Goal: Task Accomplishment & Management: Use online tool/utility

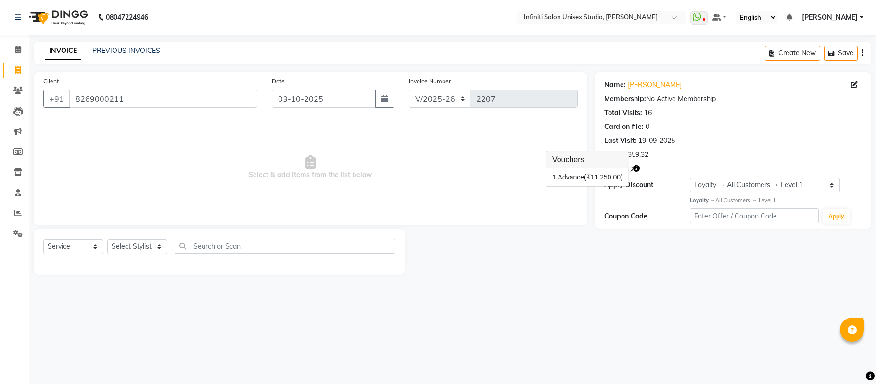
select select "6511"
select select "service"
select select "1: Object"
click at [19, 94] on span at bounding box center [18, 90] width 17 height 11
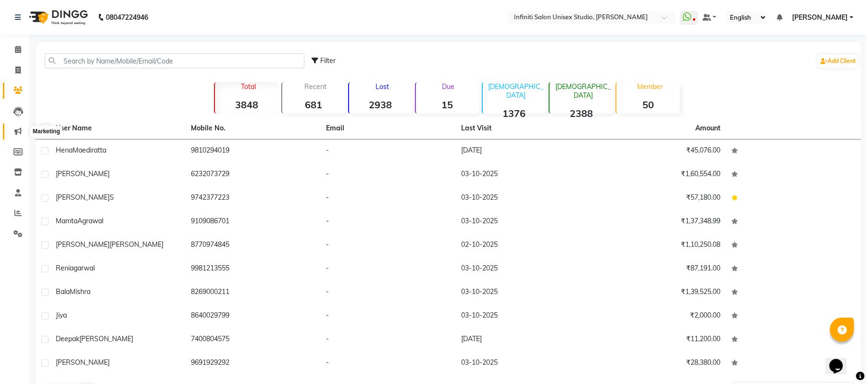
click at [20, 130] on icon at bounding box center [17, 130] width 7 height 7
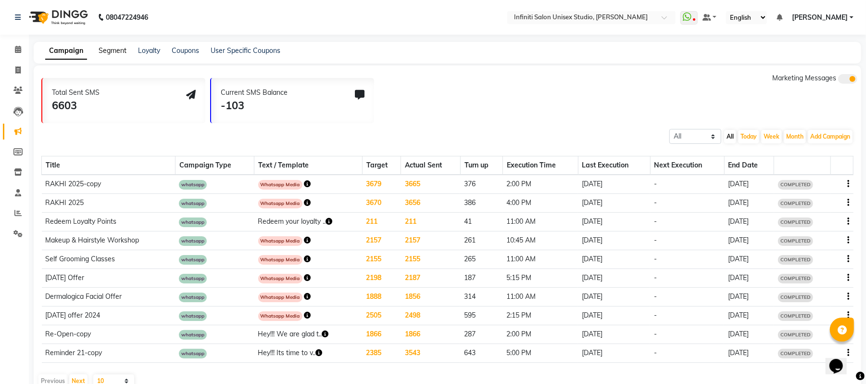
click at [110, 48] on link "Segment" at bounding box center [113, 50] width 28 height 9
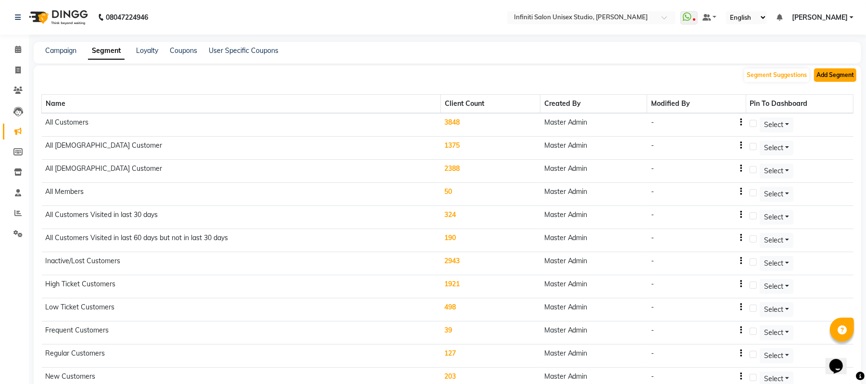
click at [831, 76] on button "Add Segment" at bounding box center [835, 74] width 42 height 13
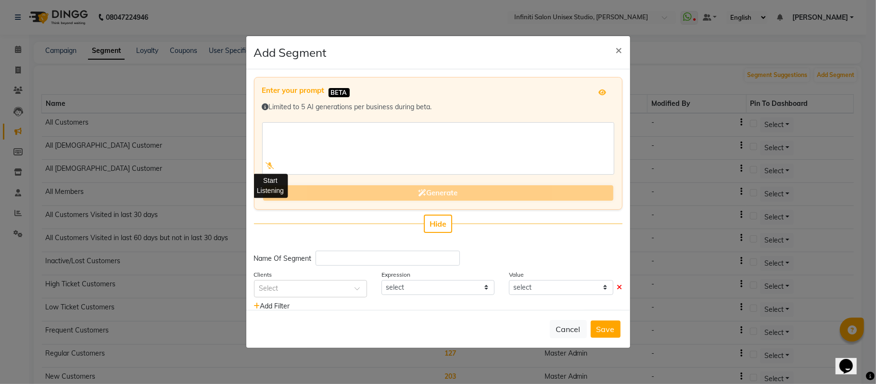
click at [270, 164] on icon at bounding box center [270, 165] width 9 height 7
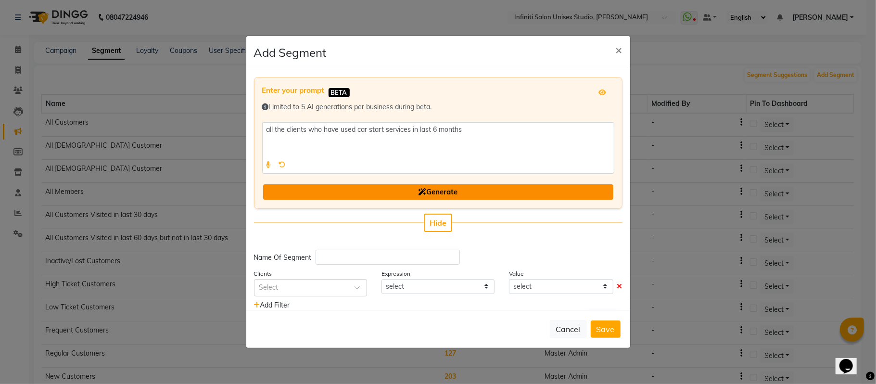
click at [281, 190] on button "Generate" at bounding box center [438, 192] width 350 height 16
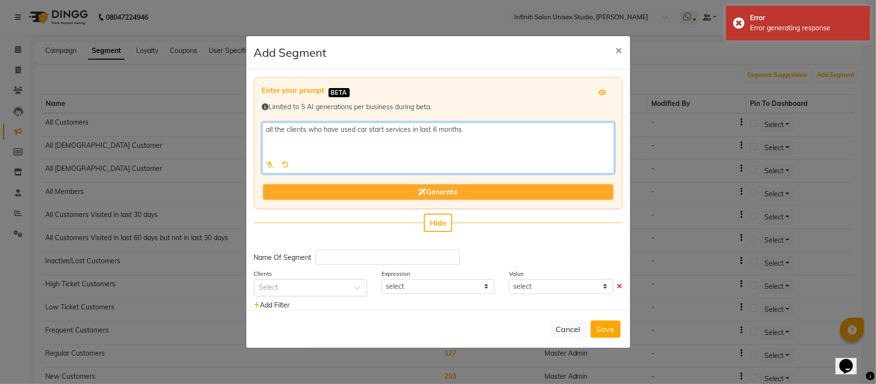
click at [381, 129] on textarea at bounding box center [438, 147] width 352 height 51
click at [383, 129] on textarea at bounding box center [438, 147] width 352 height 51
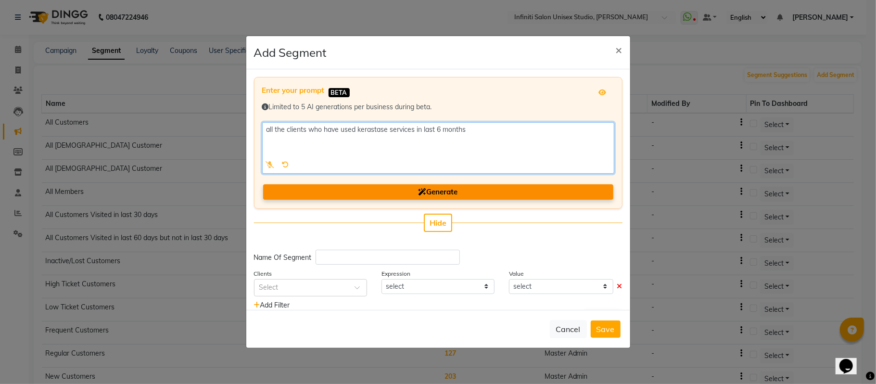
type textarea "all the clients who have used kerastase services in last 6 months"
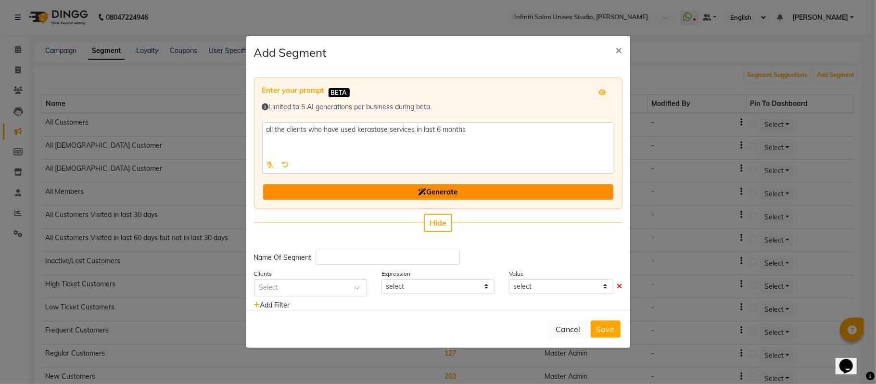
click at [410, 192] on button "Generate" at bounding box center [438, 192] width 350 height 16
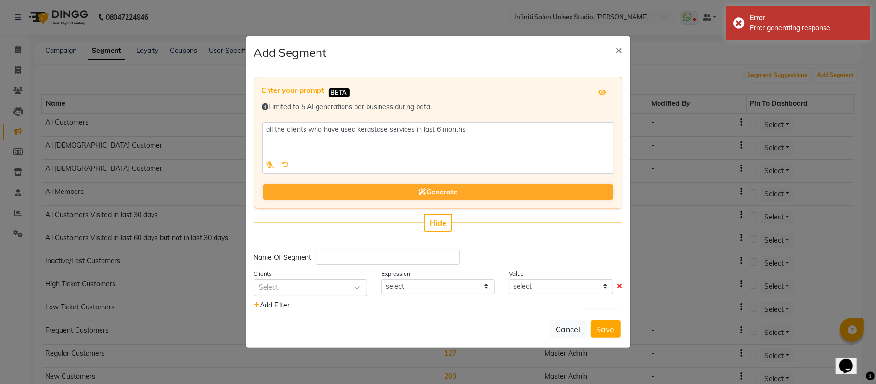
click at [403, 293] on div "Expression select" at bounding box center [437, 282] width 127 height 28
click at [404, 290] on select "select" at bounding box center [437, 286] width 113 height 15
click at [320, 290] on input "text" at bounding box center [300, 287] width 83 height 10
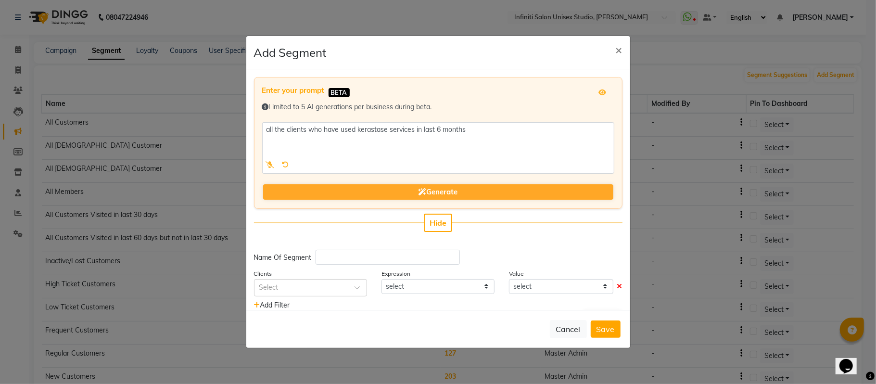
scroll to position [23, 0]
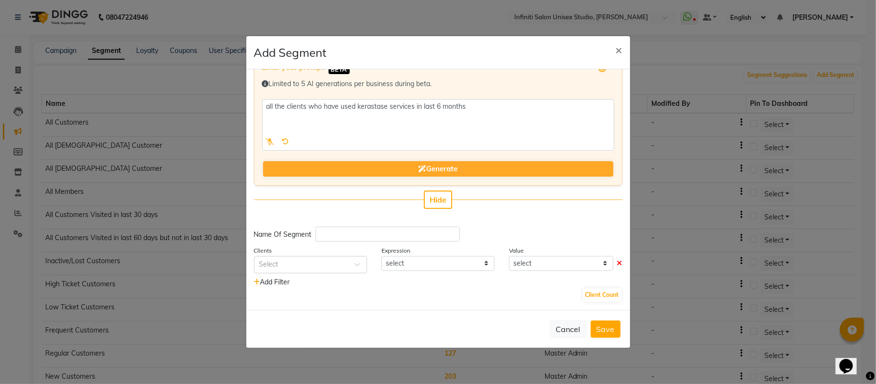
click at [283, 278] on span "Add Filter" at bounding box center [272, 282] width 36 height 9
click at [254, 280] on icon at bounding box center [257, 282] width 6 height 7
click at [344, 230] on input "text" at bounding box center [388, 234] width 144 height 15
click at [414, 236] on input "text" at bounding box center [388, 234] width 144 height 15
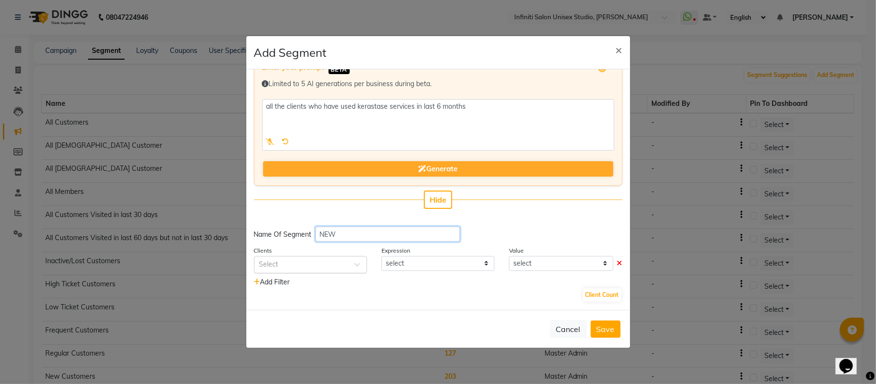
type input "NEW"
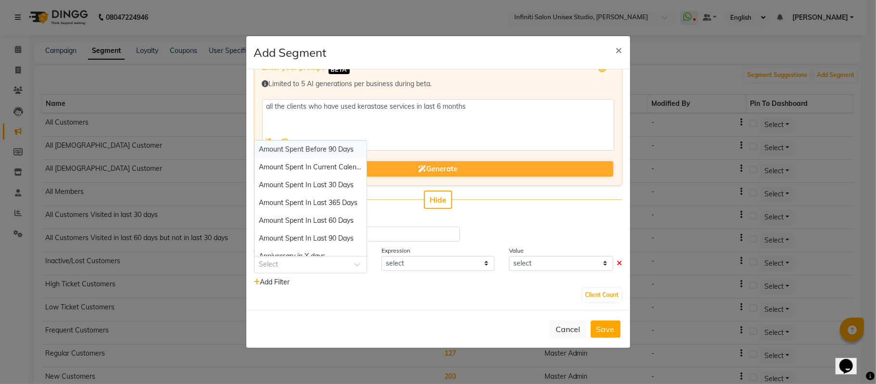
click at [353, 260] on div at bounding box center [310, 264] width 112 height 10
click at [335, 151] on span "Amount Spent Before 90 Days" at bounding box center [306, 149] width 95 height 9
click at [335, 266] on input "text" at bounding box center [300, 264] width 83 height 10
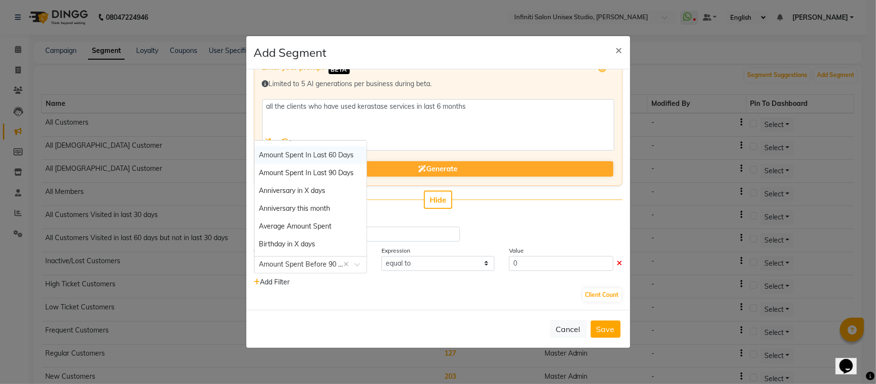
scroll to position [77, 0]
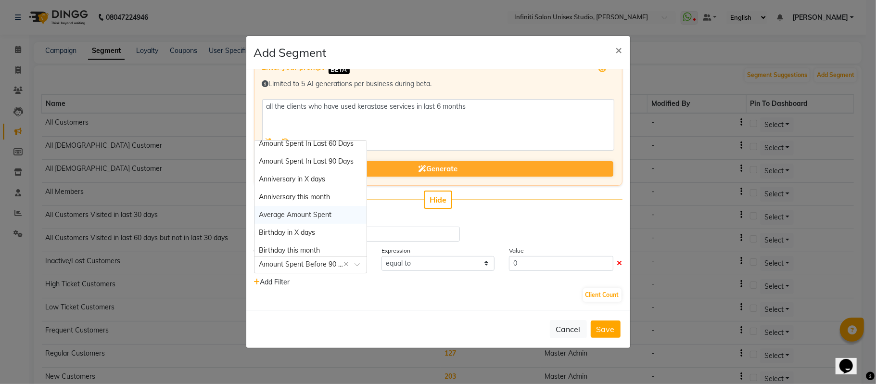
click at [326, 212] on span "Average Amount Spent" at bounding box center [295, 214] width 73 height 9
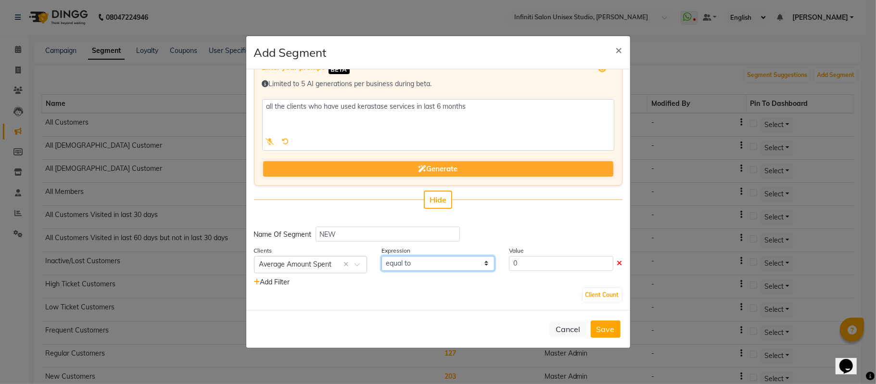
click at [394, 268] on select "equal to greater than greater than or equal to less than less than or equal to" at bounding box center [437, 263] width 113 height 15
select select ">"
click at [381, 256] on select "equal to greater than greater than or equal to less than less than or equal to" at bounding box center [437, 263] width 113 height 15
click at [521, 259] on input "0" at bounding box center [561, 263] width 104 height 15
type input "02000"
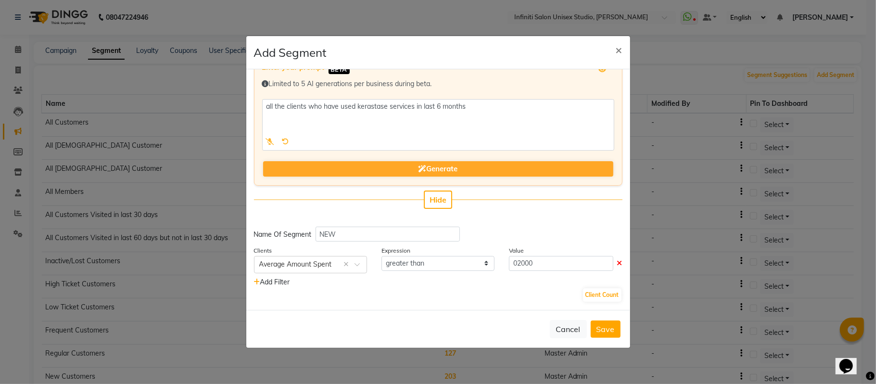
click at [526, 293] on div "Client Count" at bounding box center [438, 294] width 368 height 15
click at [583, 294] on button "Client Count" at bounding box center [602, 294] width 38 height 13
click at [573, 266] on input "02000" at bounding box center [561, 263] width 104 height 15
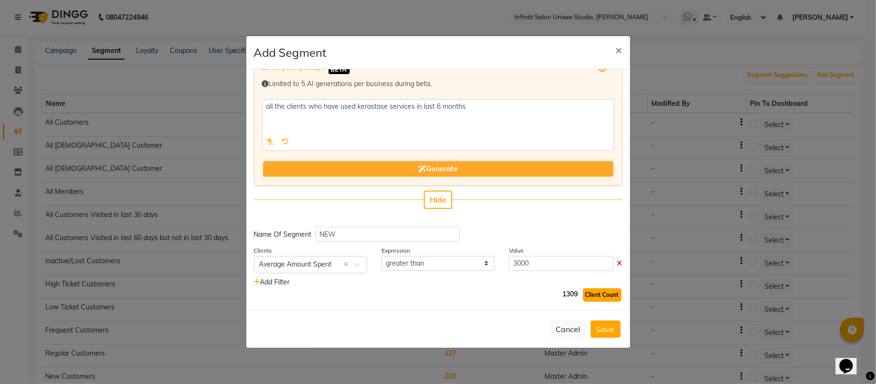
click at [583, 292] on button "Client Count" at bounding box center [602, 294] width 38 height 13
click at [551, 264] on input "3000" at bounding box center [561, 263] width 104 height 15
type input "3"
type input "4000"
click at [588, 293] on button "Client Count" at bounding box center [602, 294] width 38 height 13
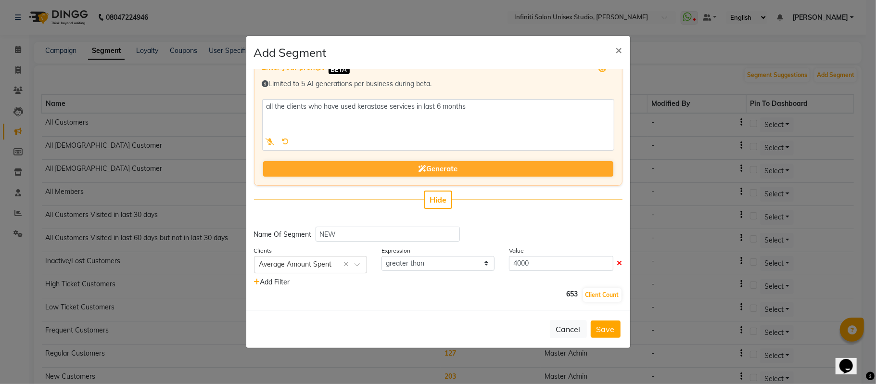
click at [257, 279] on icon at bounding box center [257, 282] width 6 height 7
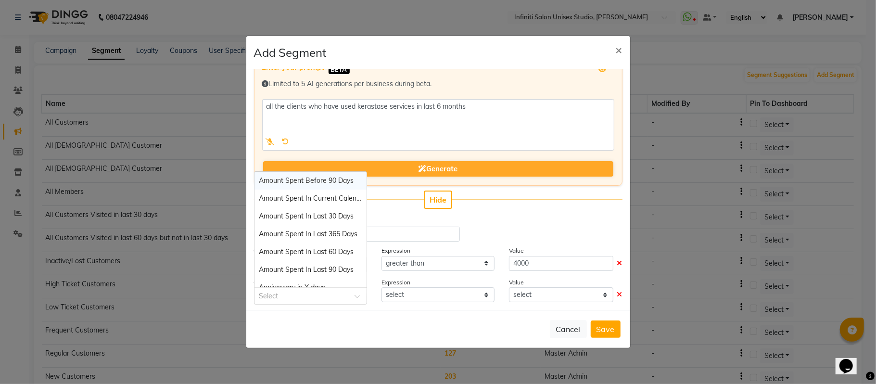
click at [357, 294] on span at bounding box center [361, 299] width 12 height 10
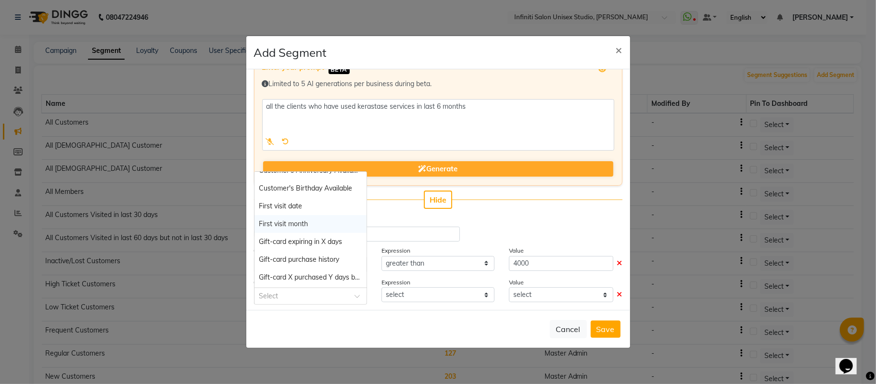
click at [325, 222] on div "First visit month" at bounding box center [310, 224] width 112 height 18
select select "="
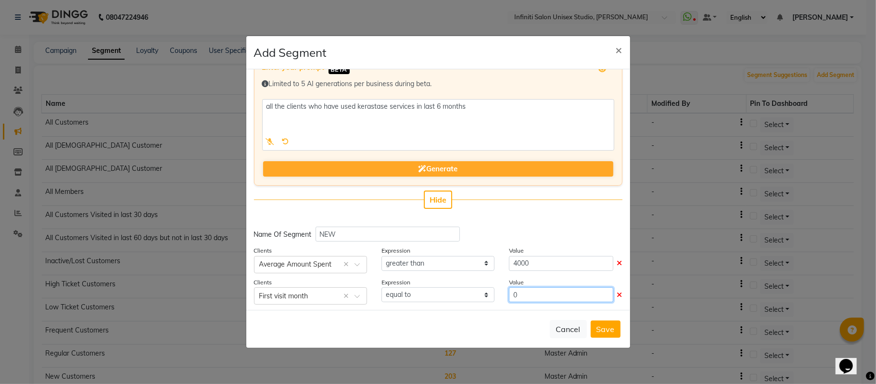
click at [526, 292] on input "0" at bounding box center [561, 294] width 104 height 15
type input "010"
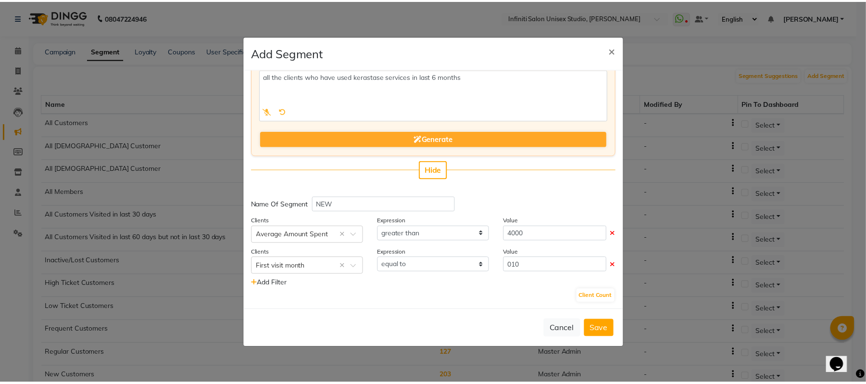
scroll to position [54, 0]
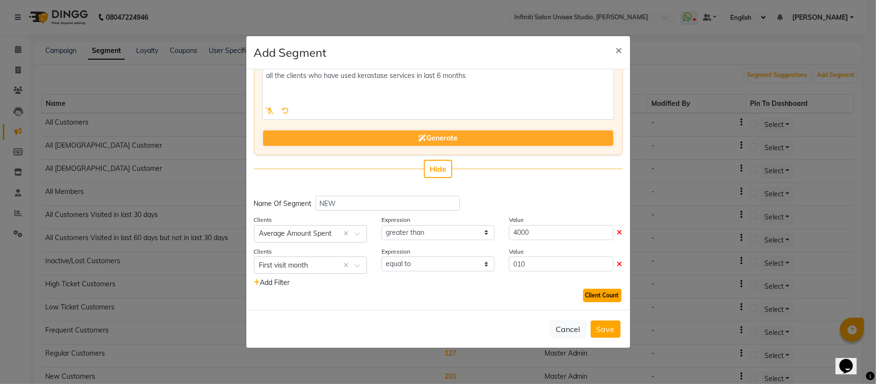
click at [599, 294] on button "Client Count" at bounding box center [602, 295] width 38 height 13
click at [620, 47] on span "×" at bounding box center [619, 49] width 7 height 14
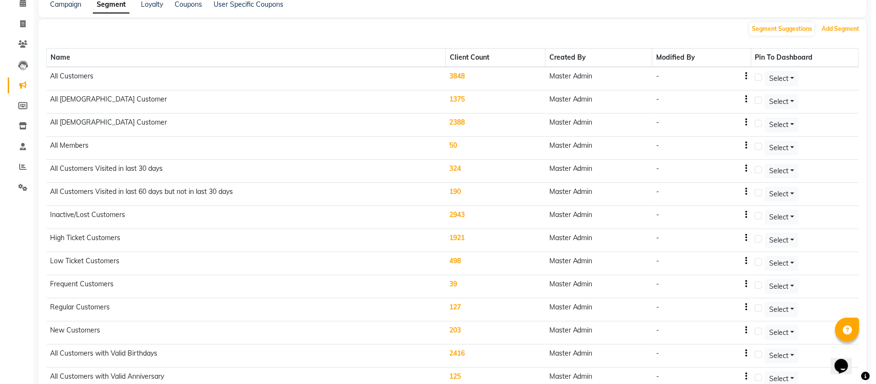
scroll to position [0, 0]
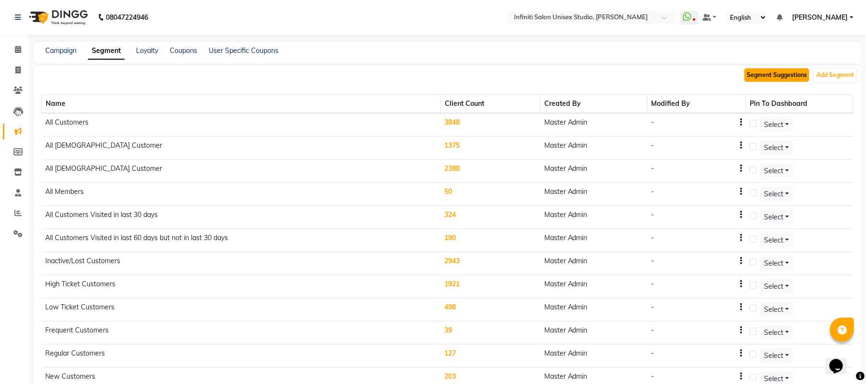
click at [782, 79] on button "Segment Suggestions" at bounding box center [777, 74] width 65 height 13
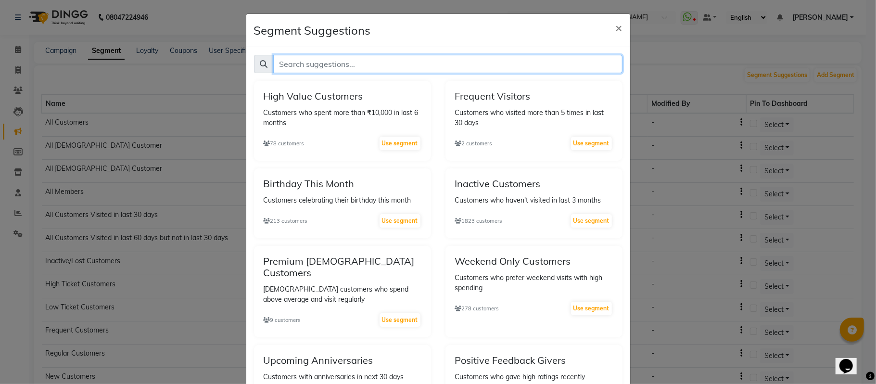
click at [373, 66] on input "text" at bounding box center [447, 64] width 349 height 18
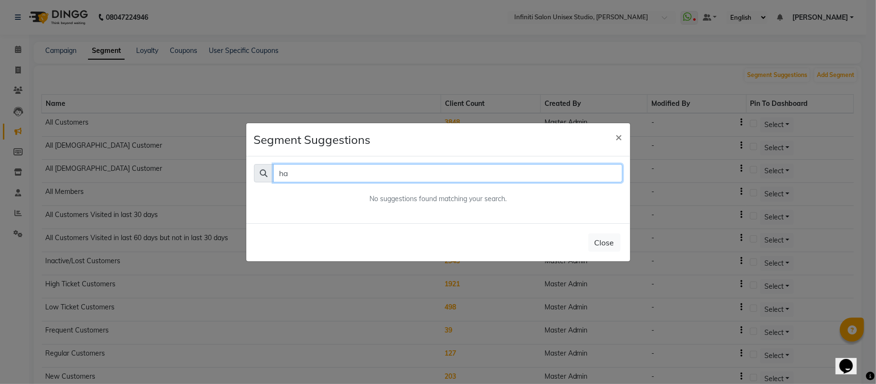
type input "h"
type input "high value hair"
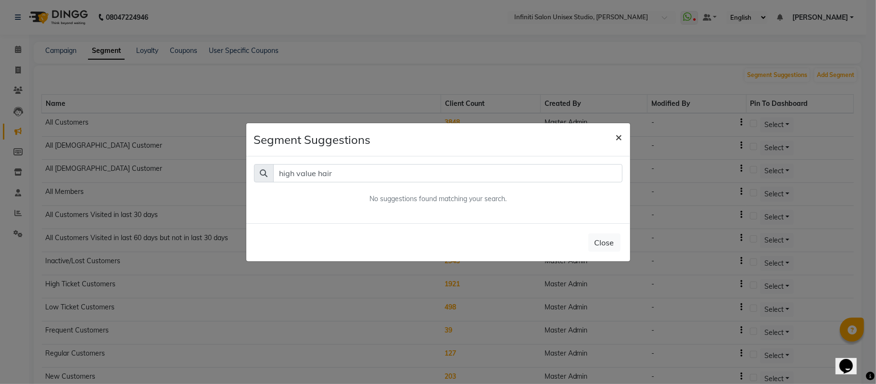
click at [620, 133] on span "×" at bounding box center [619, 136] width 7 height 14
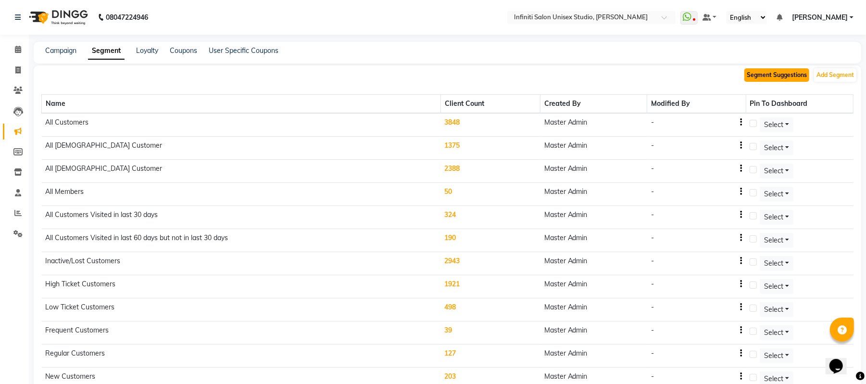
click at [764, 76] on button "Segment Suggestions" at bounding box center [777, 74] width 65 height 13
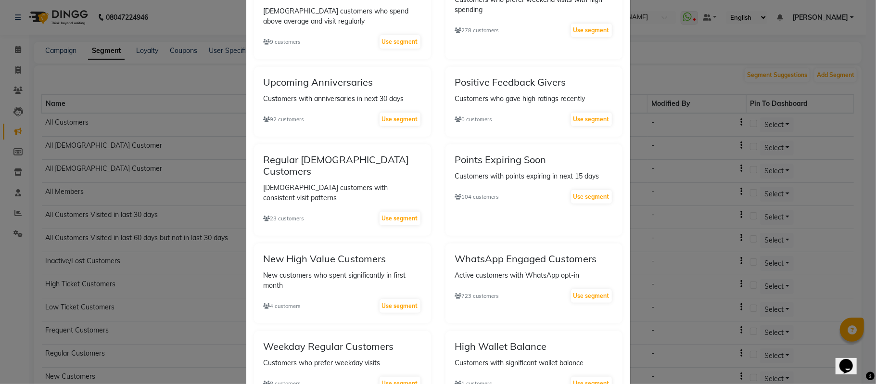
scroll to position [275, 0]
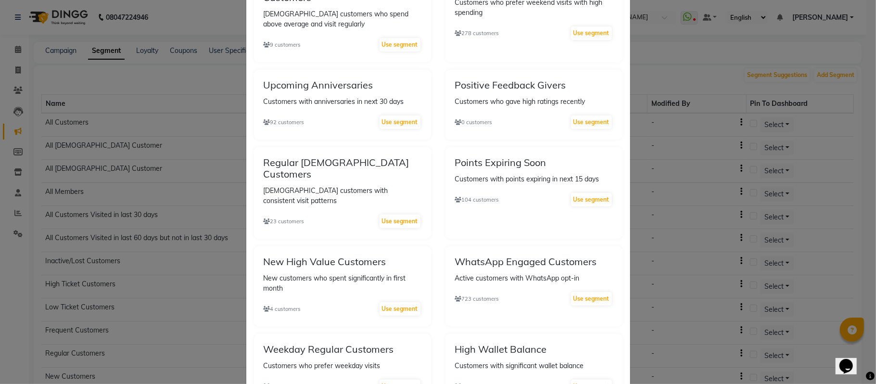
click at [646, 67] on ngb-modal-window "Segment Suggestions × High Value Customers Customers who spent more than ₹10,00…" at bounding box center [438, 192] width 876 height 384
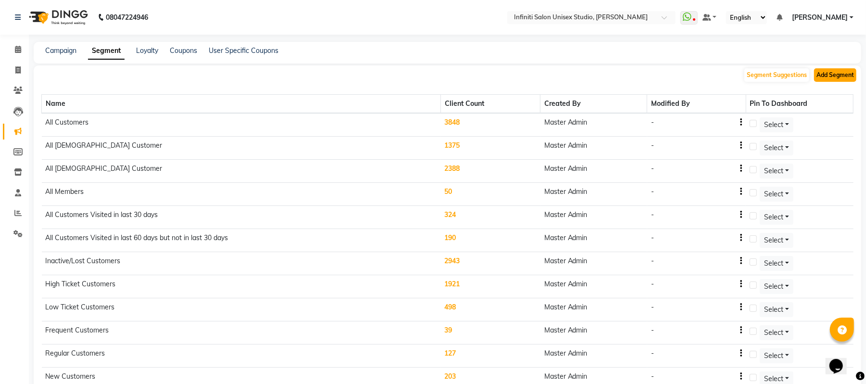
click at [826, 74] on button "Add Segment" at bounding box center [835, 74] width 42 height 13
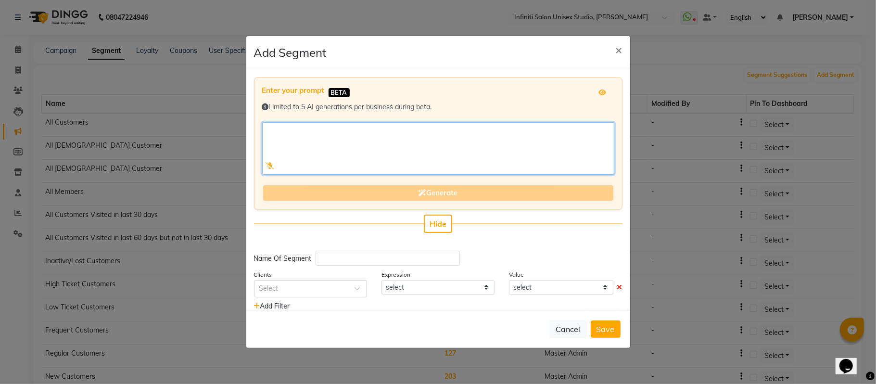
click at [337, 144] on textarea at bounding box center [438, 148] width 352 height 52
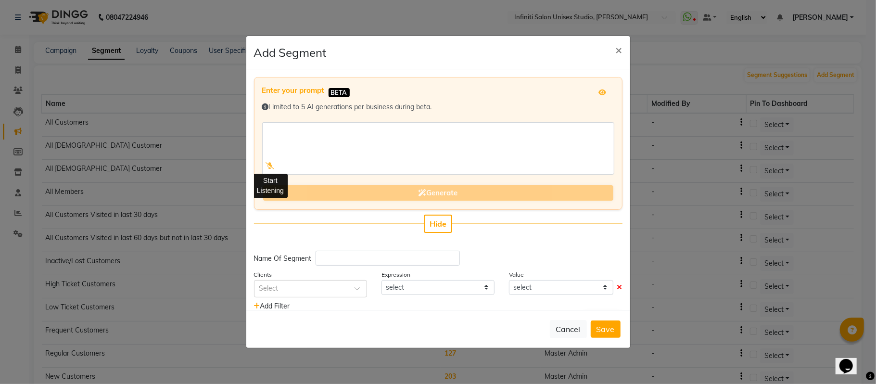
click at [266, 165] on icon at bounding box center [270, 165] width 9 height 7
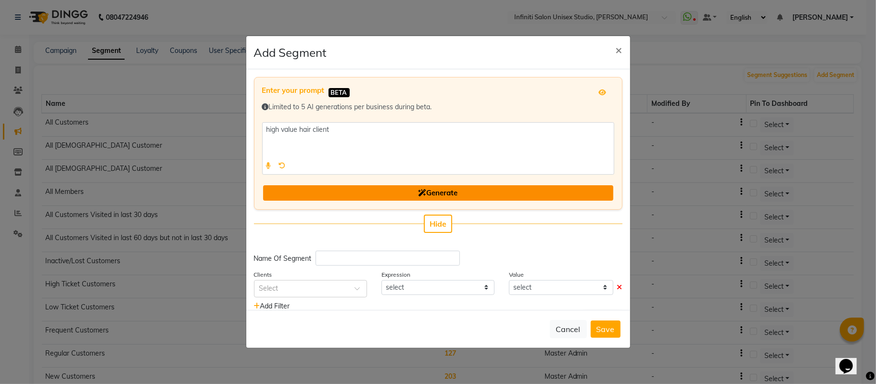
click at [283, 190] on button "Generate" at bounding box center [438, 193] width 350 height 16
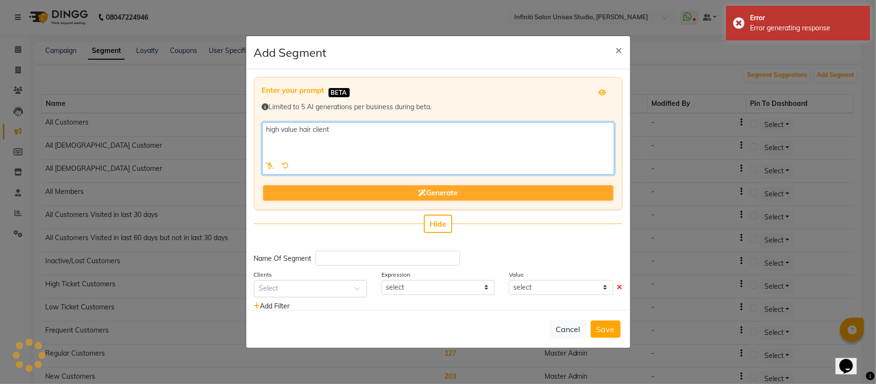
click at [348, 127] on textarea at bounding box center [438, 148] width 352 height 52
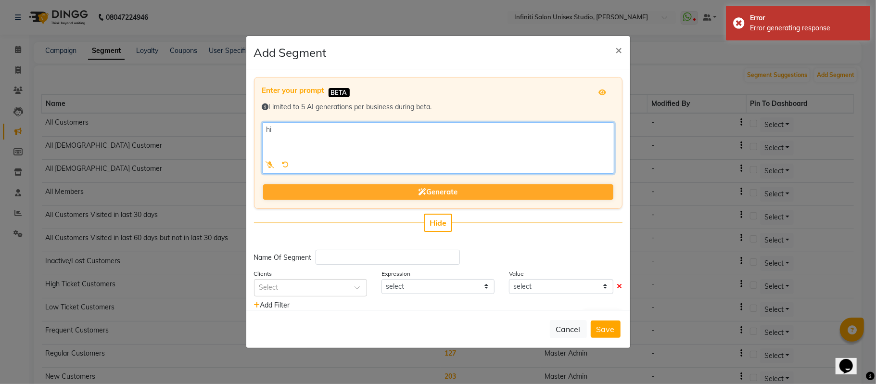
type textarea "h"
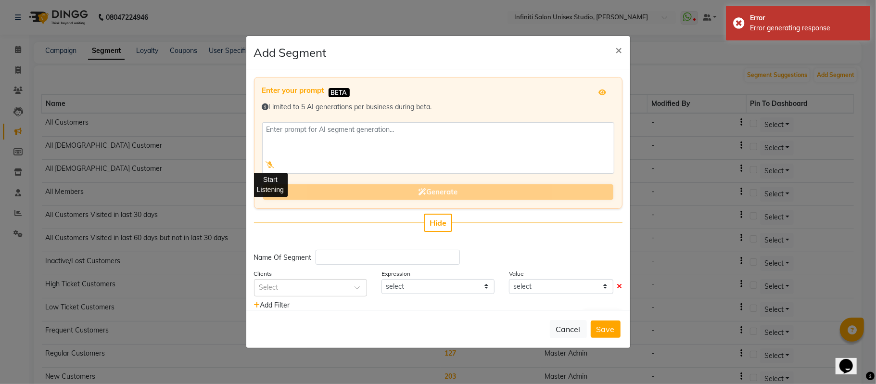
click at [270, 163] on icon at bounding box center [270, 164] width 9 height 7
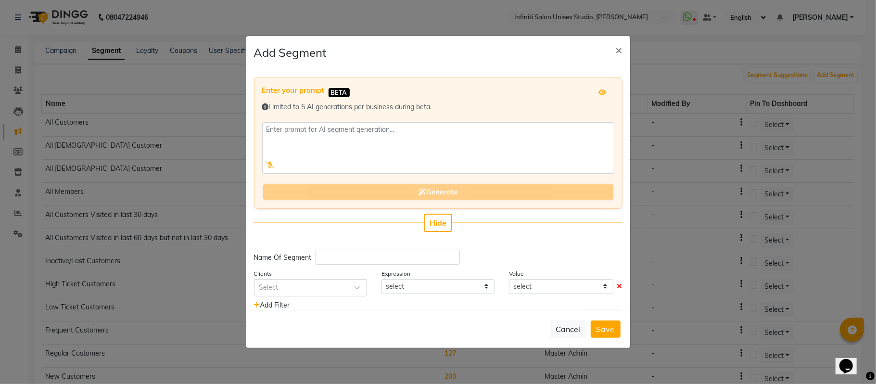
click at [270, 163] on icon at bounding box center [270, 164] width 9 height 7
click at [268, 165] on icon at bounding box center [270, 164] width 9 height 7
drag, startPoint x: 275, startPoint y: 165, endPoint x: 268, endPoint y: 164, distance: 7.3
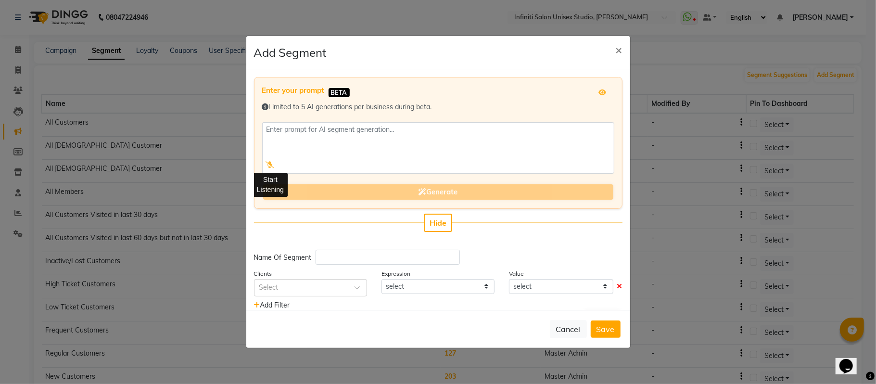
click at [268, 164] on div "Start Listening" at bounding box center [270, 165] width 16 height 18
click at [268, 164] on icon at bounding box center [270, 164] width 9 height 7
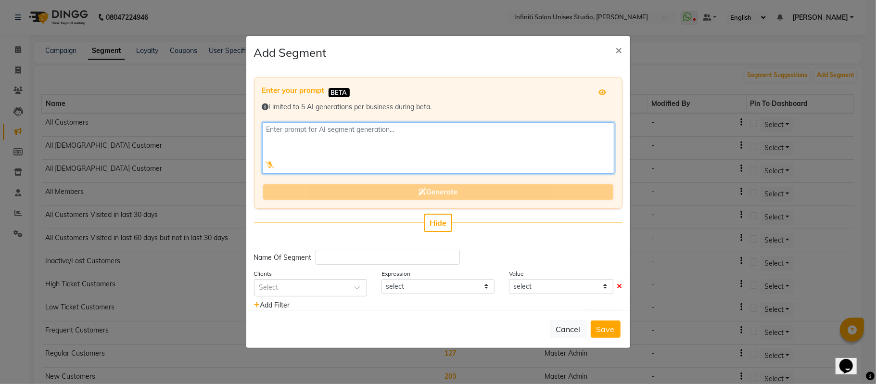
click at [304, 128] on textarea at bounding box center [438, 147] width 352 height 51
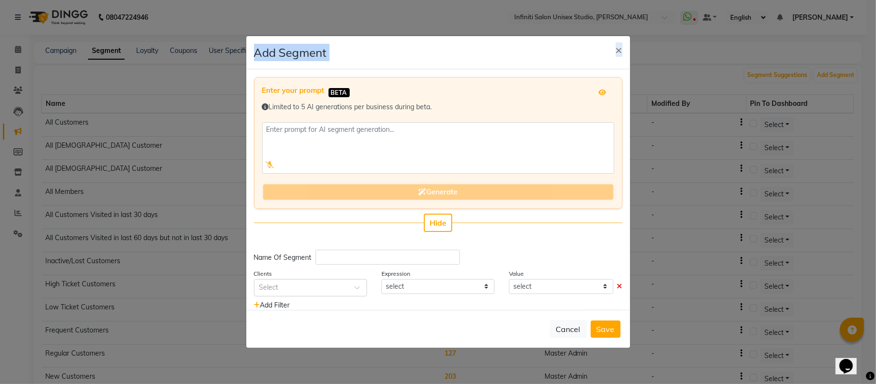
drag, startPoint x: 403, startPoint y: 225, endPoint x: 646, endPoint y: 23, distance: 315.6
click at [646, 23] on ngb-modal-window "Add Segment × Enter your prompt BETA Limited to 5 AI generations per business d…" at bounding box center [438, 192] width 876 height 384
click at [621, 47] on span "×" at bounding box center [619, 49] width 7 height 14
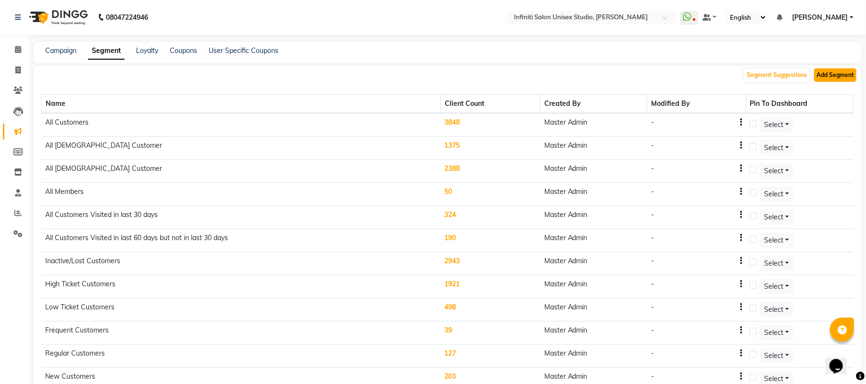
click at [829, 73] on button "Add Segment" at bounding box center [835, 74] width 42 height 13
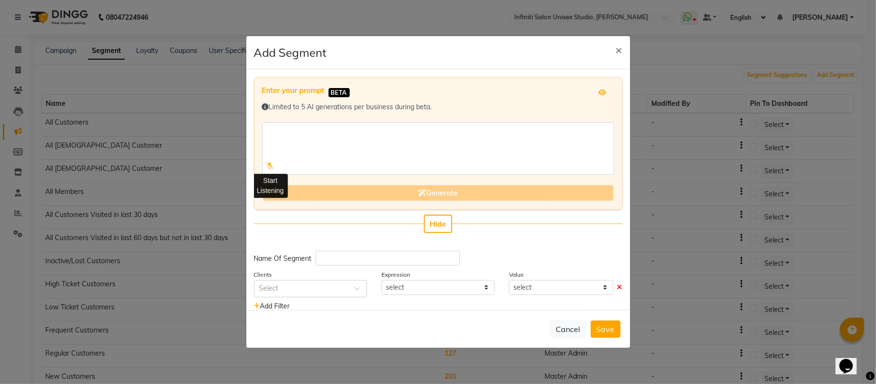
click at [271, 163] on icon at bounding box center [270, 165] width 9 height 7
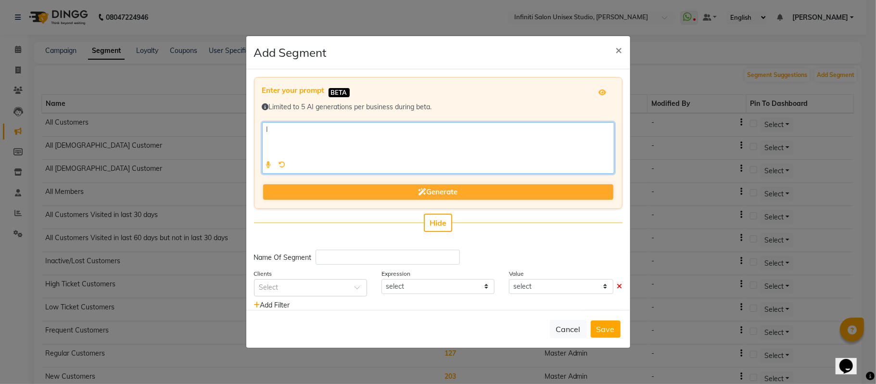
type textarea "I"
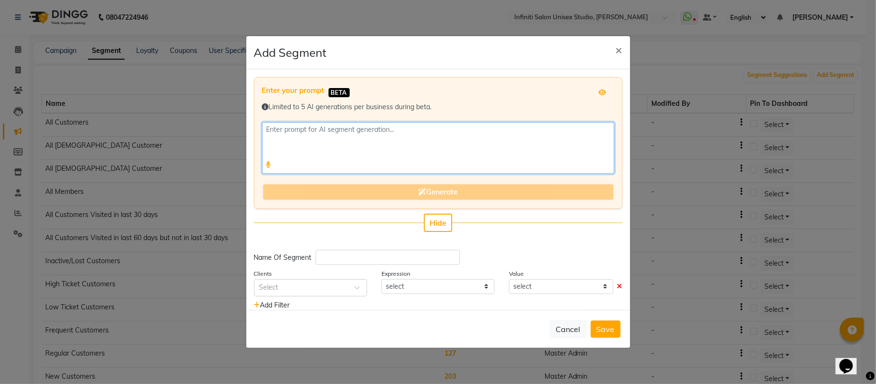
click at [341, 142] on textarea at bounding box center [438, 147] width 352 height 51
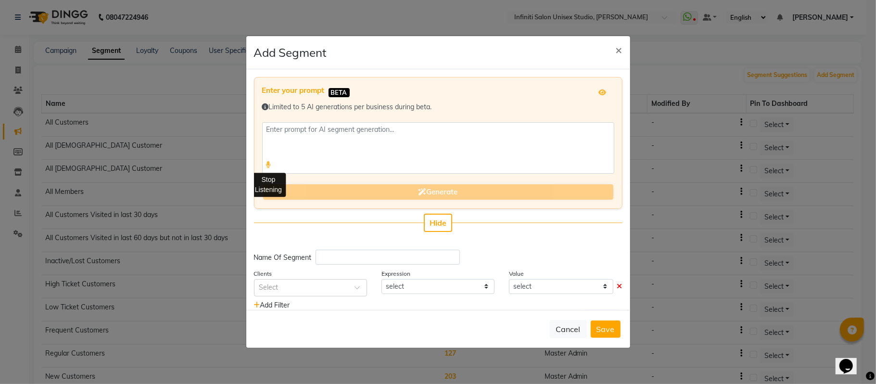
click at [267, 164] on icon at bounding box center [268, 164] width 5 height 7
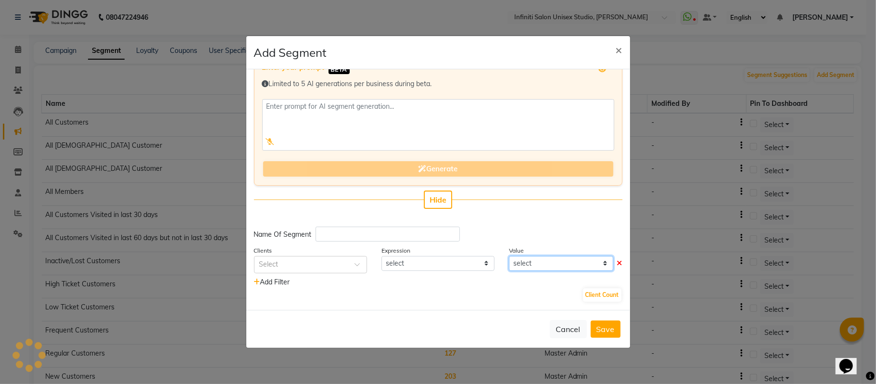
click at [560, 262] on select "select" at bounding box center [561, 263] width 104 height 15
click at [463, 260] on select "select" at bounding box center [437, 263] width 113 height 15
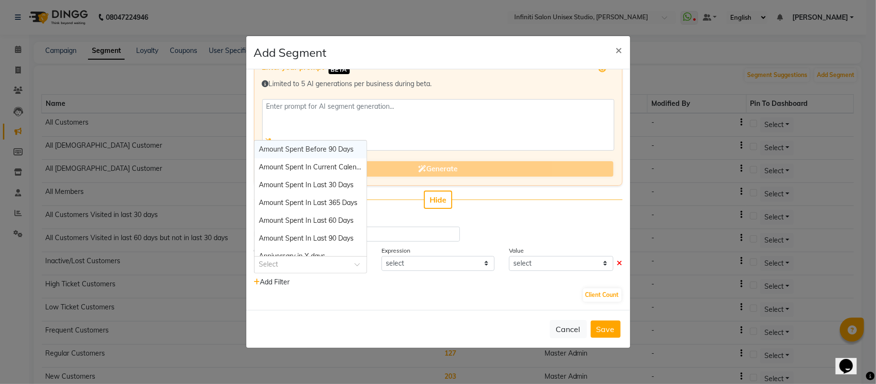
click at [309, 264] on input "text" at bounding box center [300, 264] width 83 height 10
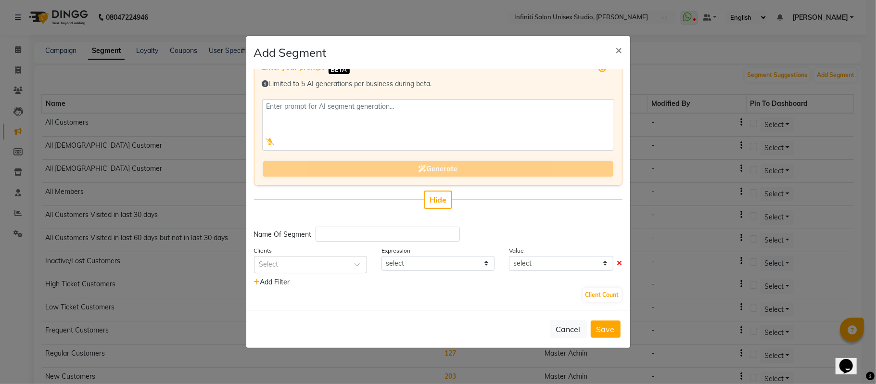
click at [491, 212] on div "Enter your prompt BETA Limited to 5 AI generations per business during beta. Ge…" at bounding box center [438, 189] width 384 height 241
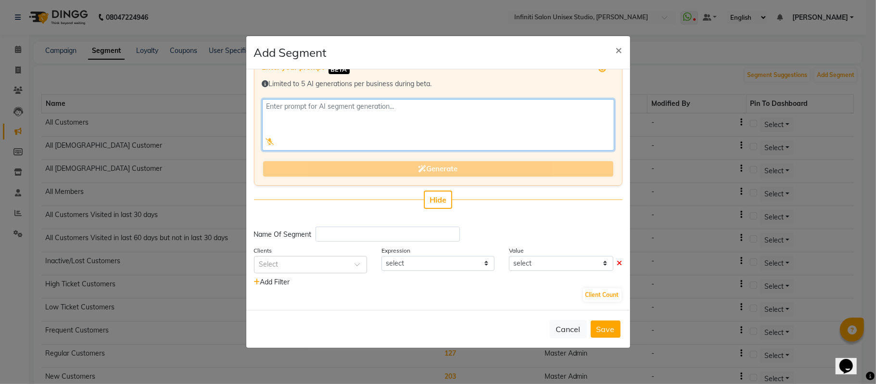
click at [385, 112] on textarea at bounding box center [438, 124] width 352 height 51
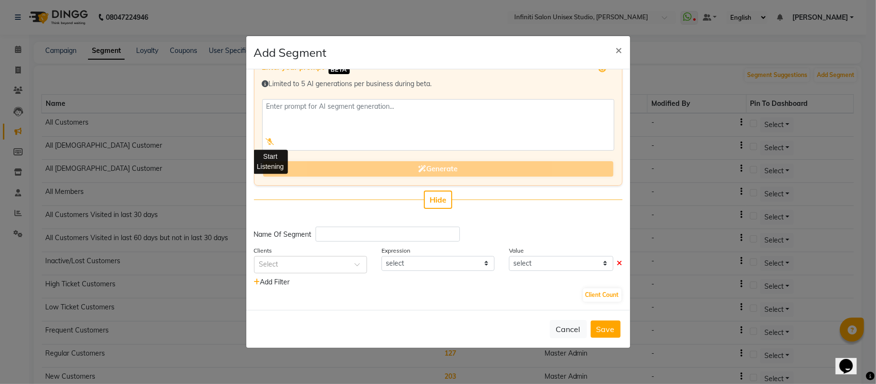
click at [274, 141] on icon at bounding box center [270, 141] width 9 height 7
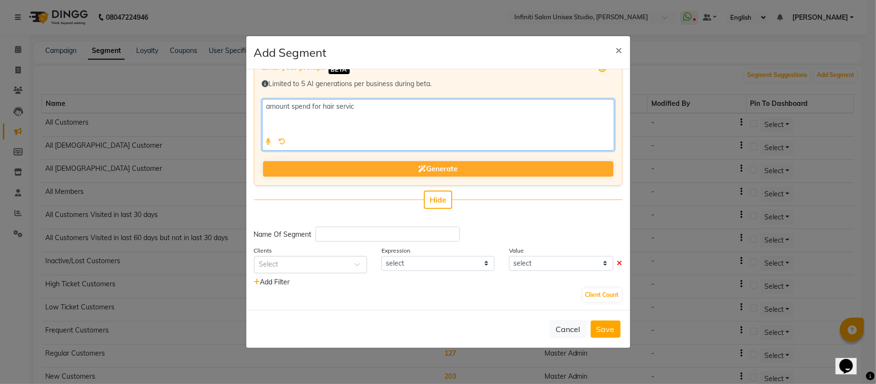
type textarea "amount spend for hair services"
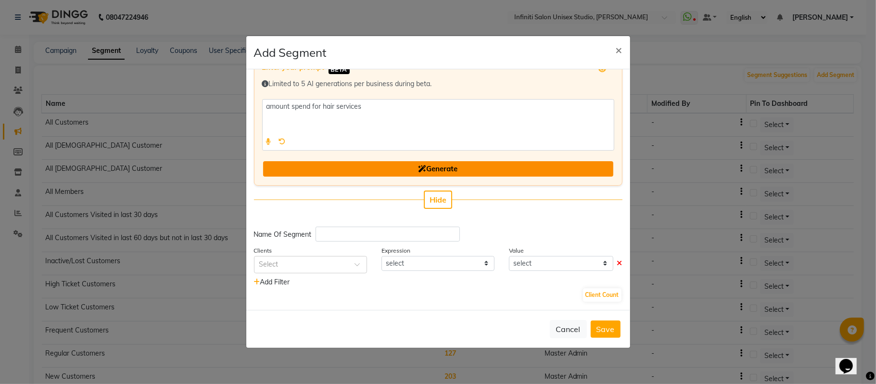
click at [312, 173] on button "Generate" at bounding box center [438, 169] width 350 height 16
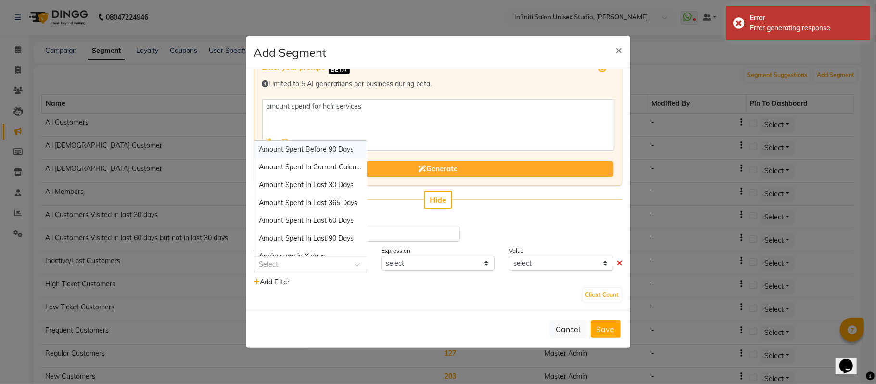
click at [313, 266] on input "text" at bounding box center [300, 264] width 83 height 10
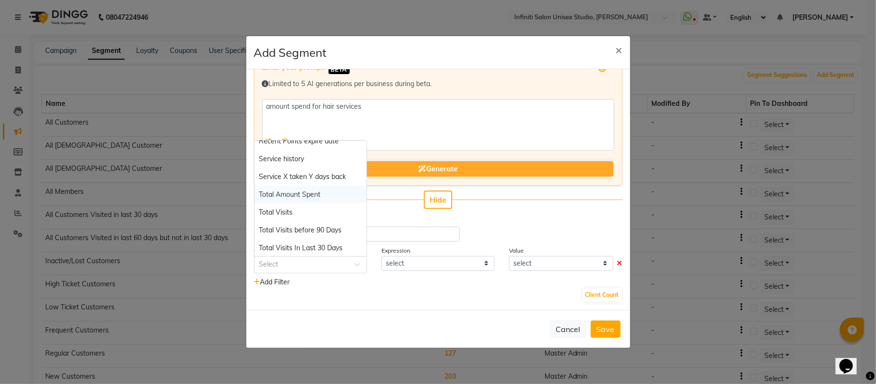
scroll to position [975, 0]
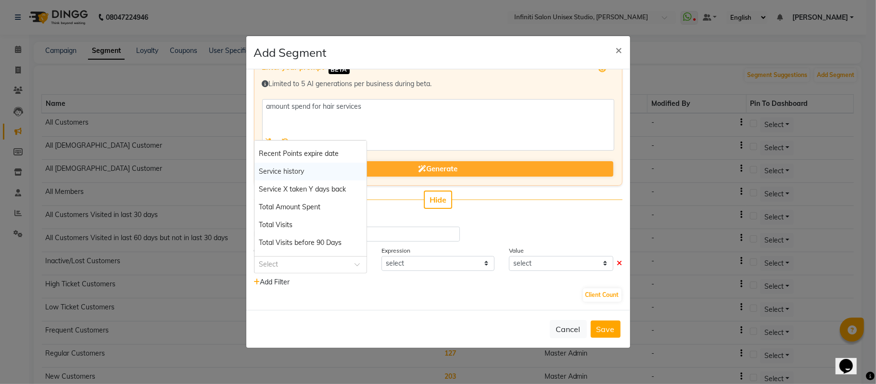
click at [318, 167] on div "Service history" at bounding box center [310, 172] width 112 height 18
select select "="
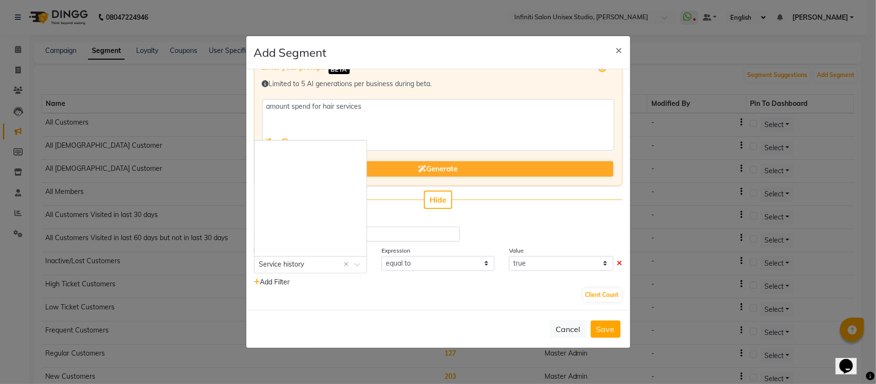
click at [333, 262] on input "text" at bounding box center [300, 264] width 83 height 10
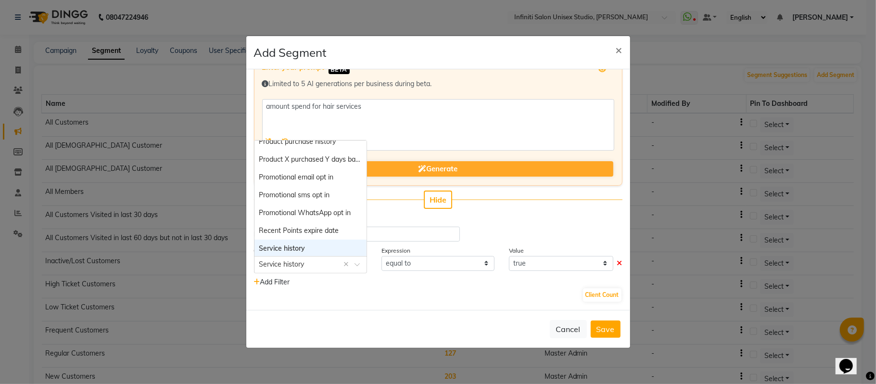
scroll to position [924, 0]
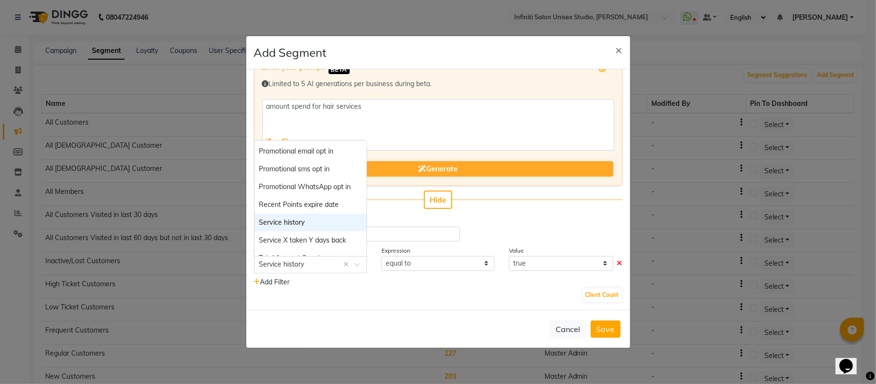
click at [313, 222] on div "Service history" at bounding box center [310, 223] width 112 height 18
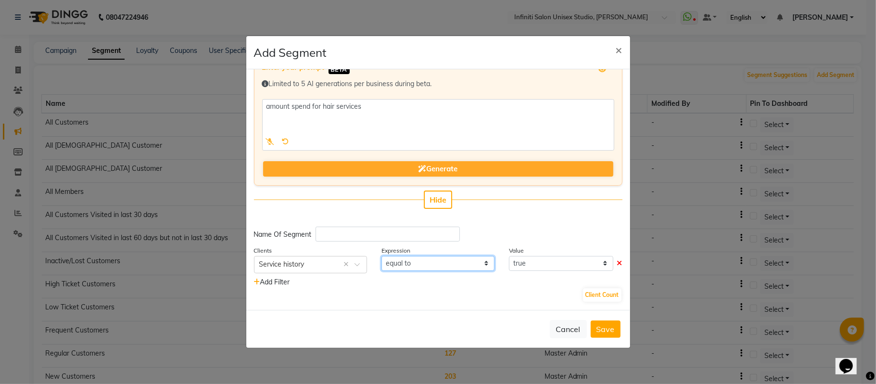
click at [436, 263] on select "equal to" at bounding box center [437, 263] width 113 height 15
drag, startPoint x: 437, startPoint y: 263, endPoint x: 514, endPoint y: 262, distance: 77.0
click at [514, 262] on div "Clients Select × Service history × Expression equal to Value true false" at bounding box center [438, 259] width 383 height 28
click at [514, 262] on select "true false" at bounding box center [561, 263] width 104 height 15
click at [509, 256] on select "true false" at bounding box center [561, 263] width 104 height 15
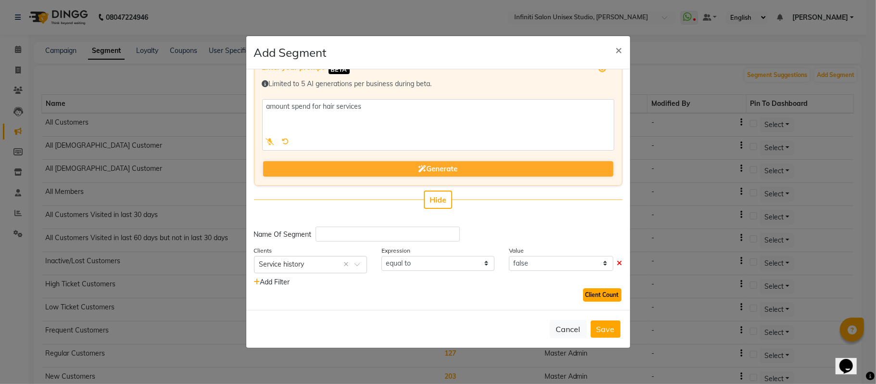
click at [586, 294] on button "Client Count" at bounding box center [602, 294] width 38 height 13
click at [545, 264] on select "true false" at bounding box center [561, 263] width 104 height 15
click at [509, 256] on select "true false" at bounding box center [561, 263] width 104 height 15
click at [585, 293] on button "Client Count" at bounding box center [602, 294] width 38 height 13
click at [452, 264] on select "equal to" at bounding box center [437, 263] width 113 height 15
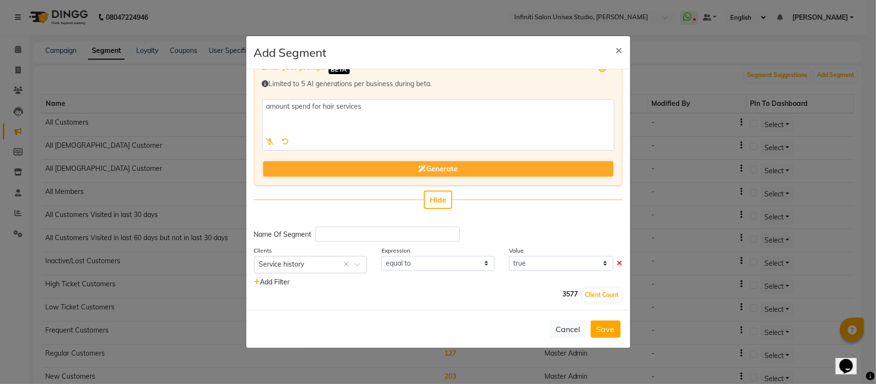
click at [501, 284] on div "Add Filter" at bounding box center [438, 282] width 383 height 10
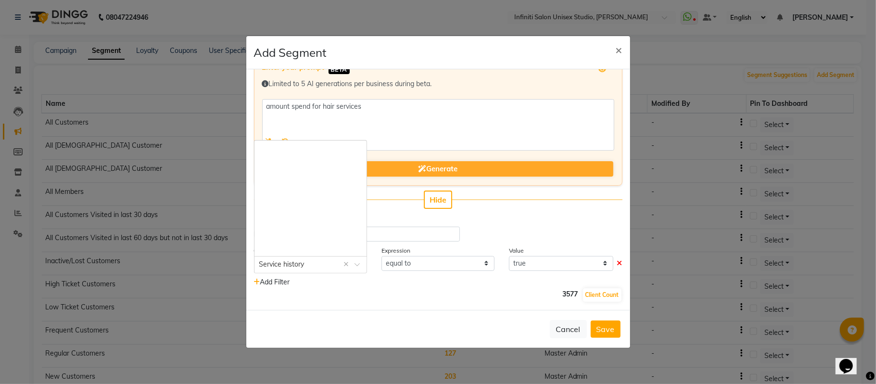
scroll to position [997, 0]
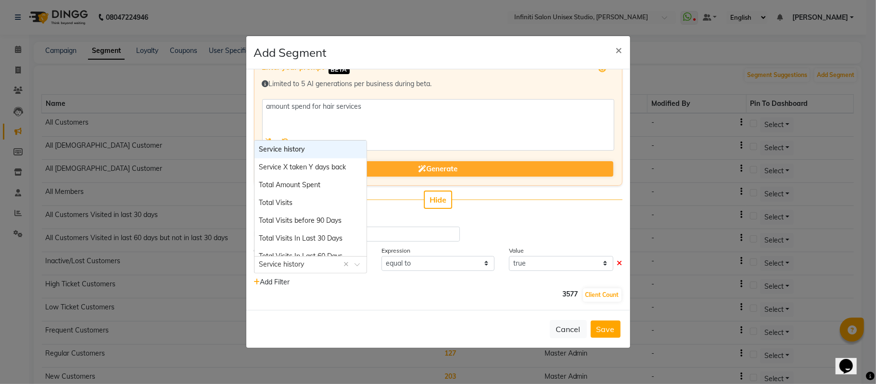
click at [327, 259] on input "text" at bounding box center [300, 264] width 83 height 10
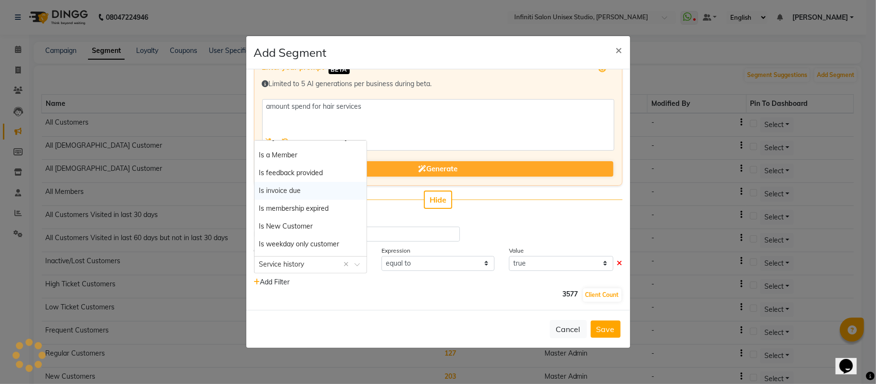
click at [308, 184] on div "Is invoice due" at bounding box center [310, 191] width 112 height 18
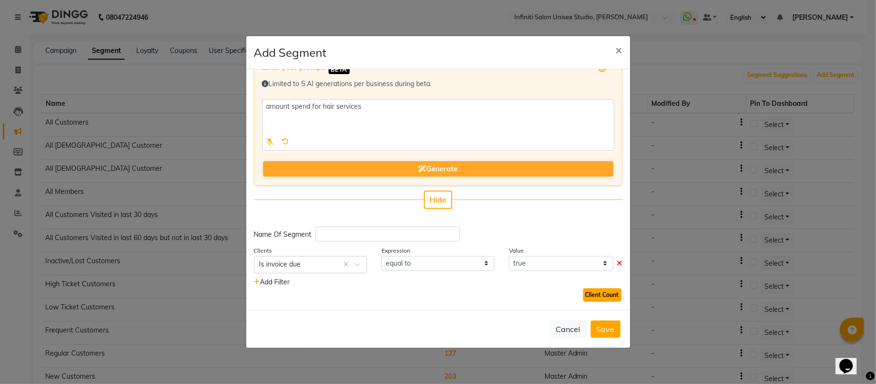
click at [583, 292] on button "Client Count" at bounding box center [602, 294] width 38 height 13
click at [555, 256] on select "true false" at bounding box center [561, 263] width 104 height 15
click at [509, 256] on select "true false" at bounding box center [561, 263] width 104 height 15
click at [587, 290] on button "Client Count" at bounding box center [602, 294] width 38 height 13
click at [534, 265] on select "true false" at bounding box center [561, 263] width 104 height 15
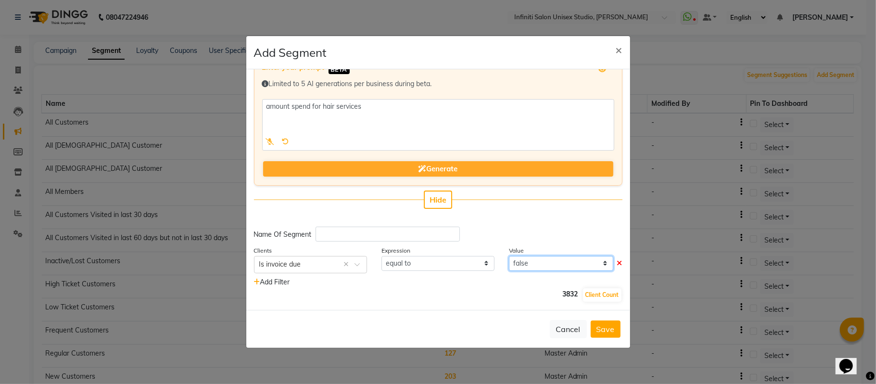
select select "true"
click at [509, 256] on select "true false" at bounding box center [561, 263] width 104 height 15
click at [584, 290] on button "Client Count" at bounding box center [602, 294] width 38 height 13
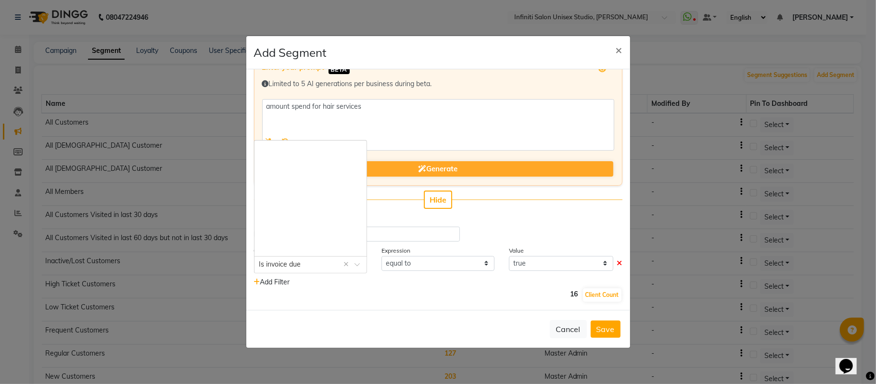
click at [304, 262] on input "text" at bounding box center [300, 264] width 83 height 10
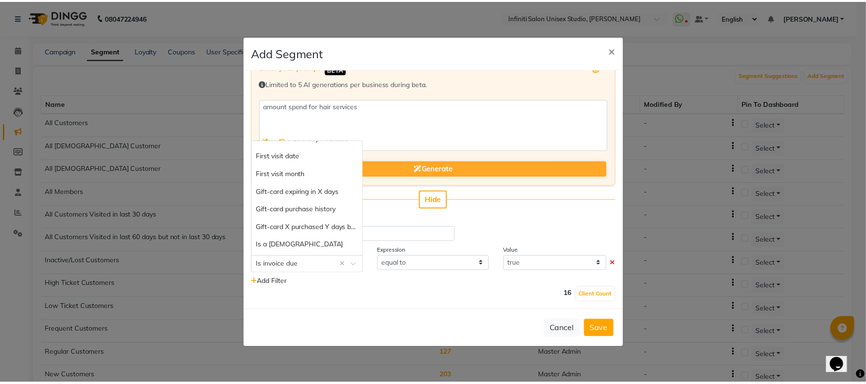
scroll to position [229, 0]
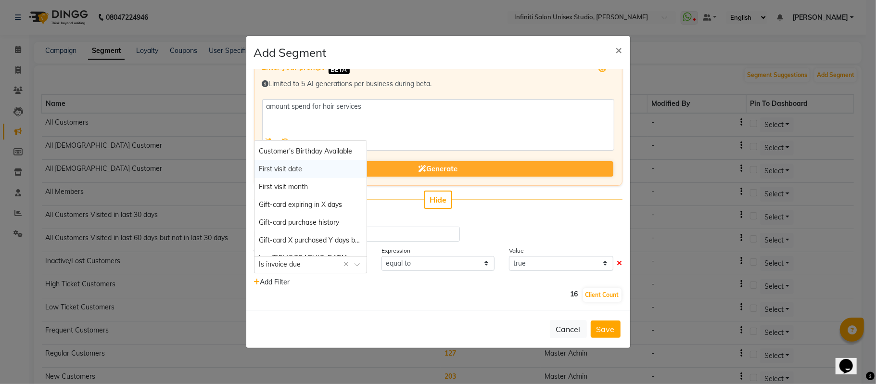
click at [319, 170] on div "First visit date" at bounding box center [310, 169] width 112 height 18
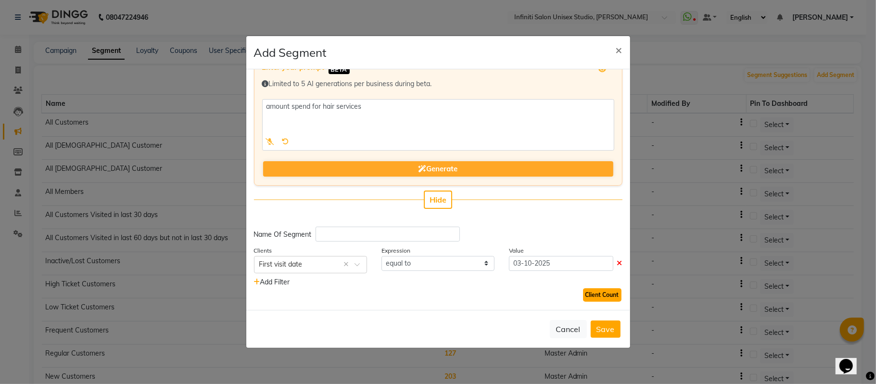
click at [595, 295] on button "Client Count" at bounding box center [602, 294] width 38 height 13
click at [539, 263] on input "03-10-2025" at bounding box center [561, 263] width 104 height 15
select select "10"
select select "2025"
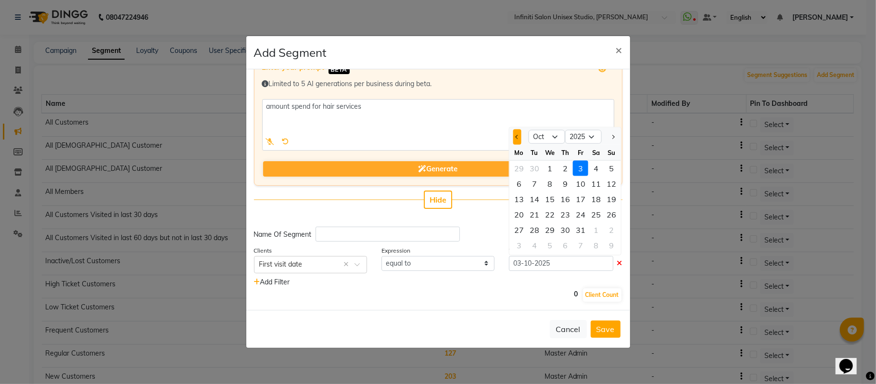
click at [513, 132] on button "Previous month" at bounding box center [517, 136] width 8 height 15
select select "6"
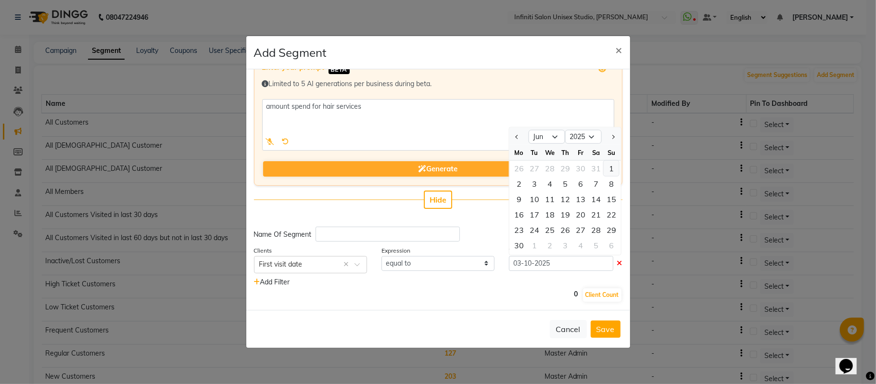
click at [607, 167] on div "1" at bounding box center [611, 167] width 15 height 15
type input "[DATE]"
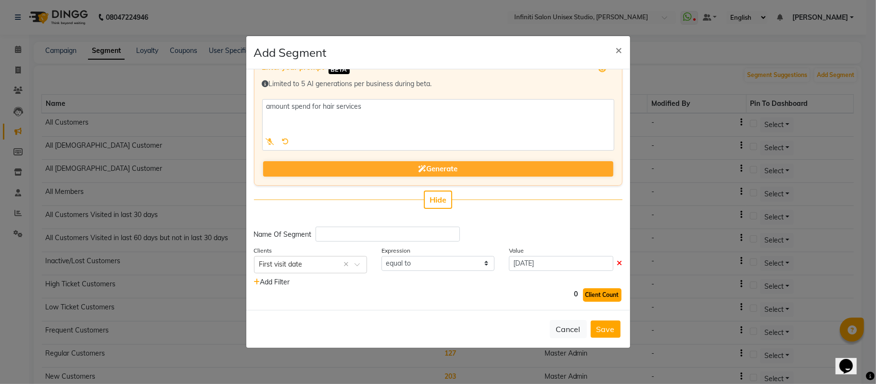
click at [584, 299] on button "Client Count" at bounding box center [602, 294] width 38 height 13
click at [536, 262] on input "[DATE]" at bounding box center [561, 263] width 104 height 15
select select "6"
select select "2025"
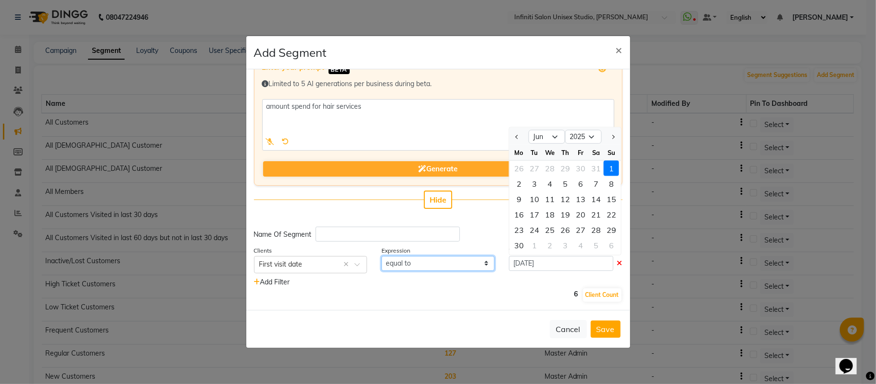
click at [446, 258] on select "equal to greater than greater than or equal to less than less than or equal to" at bounding box center [437, 263] width 113 height 15
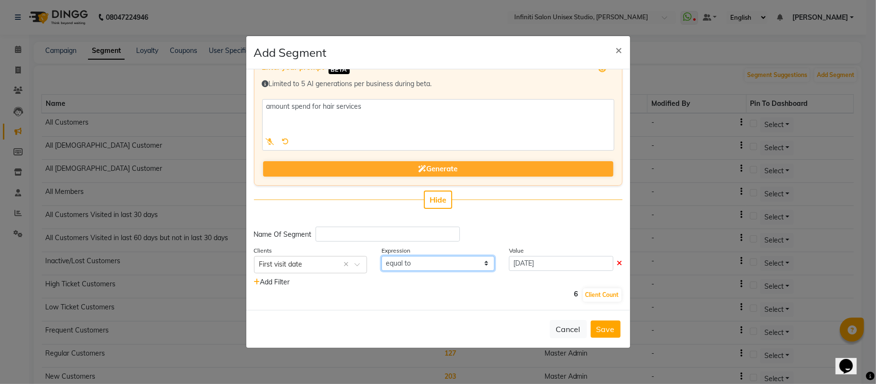
click at [442, 260] on select "equal to greater than greater than or equal to less than less than or equal to" at bounding box center [437, 263] width 113 height 15
click at [381, 256] on select "equal to greater than greater than or equal to less than less than or equal to" at bounding box center [437, 263] width 113 height 15
click at [593, 293] on button "Client Count" at bounding box center [602, 294] width 38 height 13
click at [459, 263] on select "equal to greater than greater than or equal to less than less than or equal to" at bounding box center [437, 263] width 113 height 15
click at [381, 256] on select "equal to greater than greater than or equal to less than less than or equal to" at bounding box center [437, 263] width 113 height 15
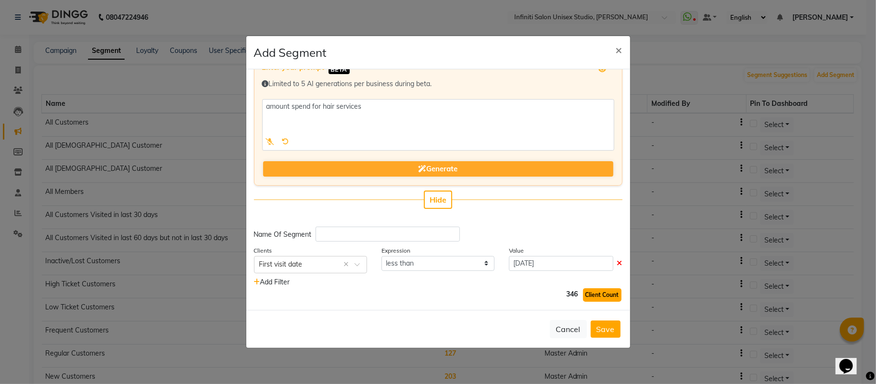
click at [592, 295] on button "Client Count" at bounding box center [602, 294] width 38 height 13
click at [441, 260] on select "equal to greater than greater than or equal to less than less than or equal to" at bounding box center [437, 263] width 113 height 15
click at [381, 256] on select "equal to greater than greater than or equal to less than less than or equal to" at bounding box center [437, 263] width 113 height 15
click at [583, 299] on button "Client Count" at bounding box center [602, 294] width 38 height 13
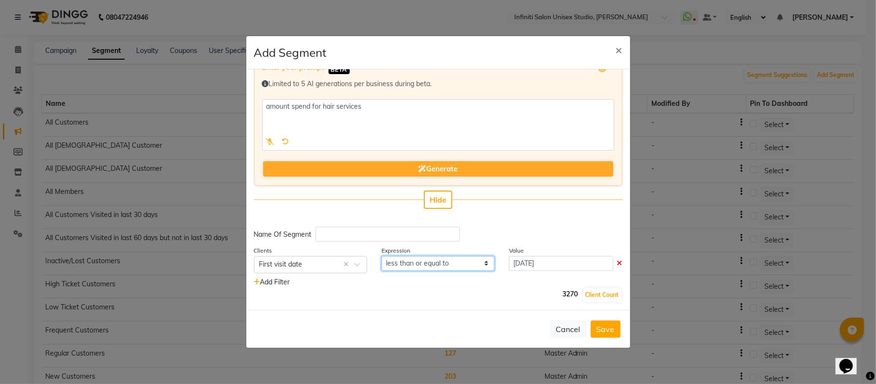
click at [423, 265] on select "equal to greater than greater than or equal to less than less than or equal to" at bounding box center [437, 263] width 113 height 15
select select ">="
click at [381, 256] on select "equal to greater than greater than or equal to less than less than or equal to" at bounding box center [437, 263] width 113 height 15
click at [585, 291] on button "Client Count" at bounding box center [602, 294] width 38 height 13
click at [618, 51] on span "×" at bounding box center [619, 49] width 7 height 14
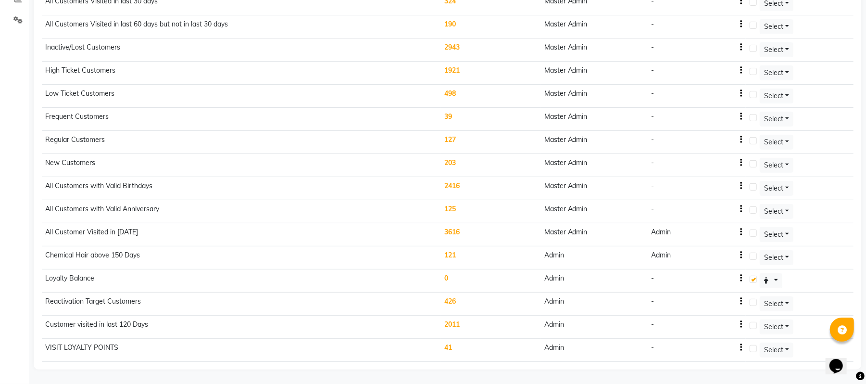
scroll to position [222, 0]
click at [787, 256] on button "Select" at bounding box center [777, 257] width 34 height 15
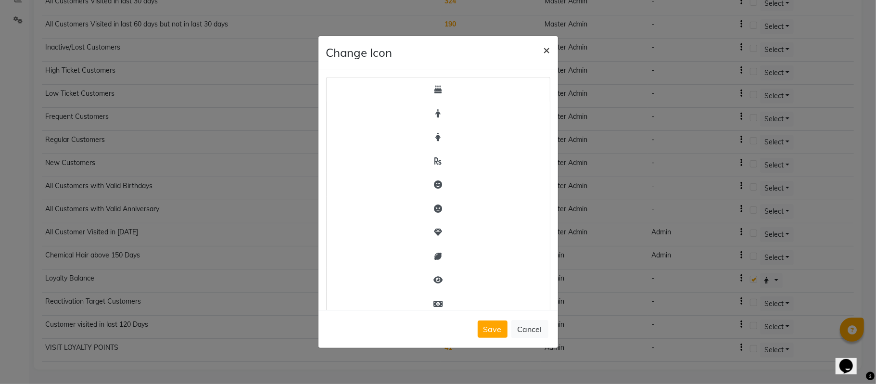
click at [548, 47] on span "×" at bounding box center [547, 49] width 7 height 14
